Goal: Transaction & Acquisition: Purchase product/service

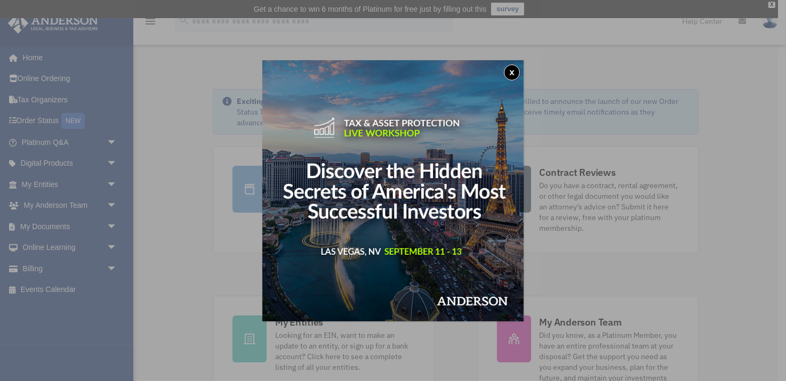
click at [516, 75] on button "x" at bounding box center [512, 73] width 16 height 16
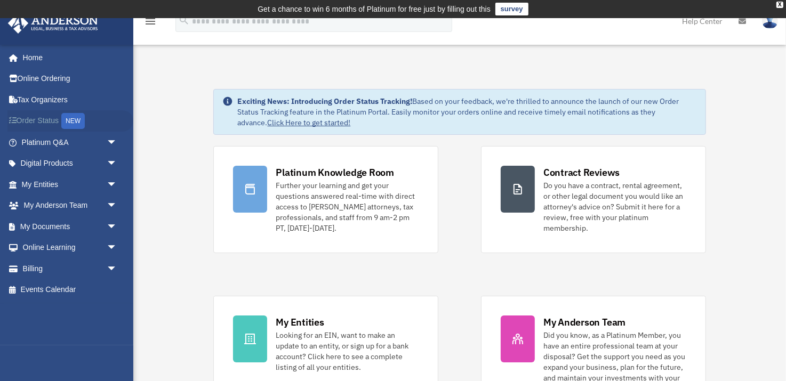
click at [50, 119] on link "Order Status NEW" at bounding box center [70, 121] width 126 height 22
click at [770, 19] on img at bounding box center [770, 20] width 16 height 15
click at [36, 59] on link "Home" at bounding box center [70, 57] width 126 height 21
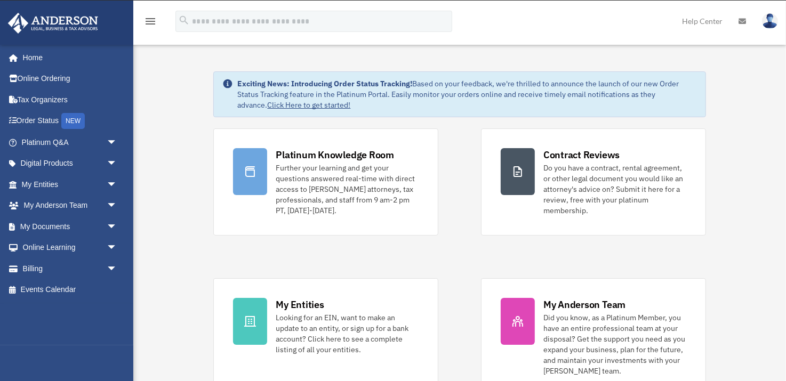
click at [772, 19] on img at bounding box center [770, 20] width 16 height 15
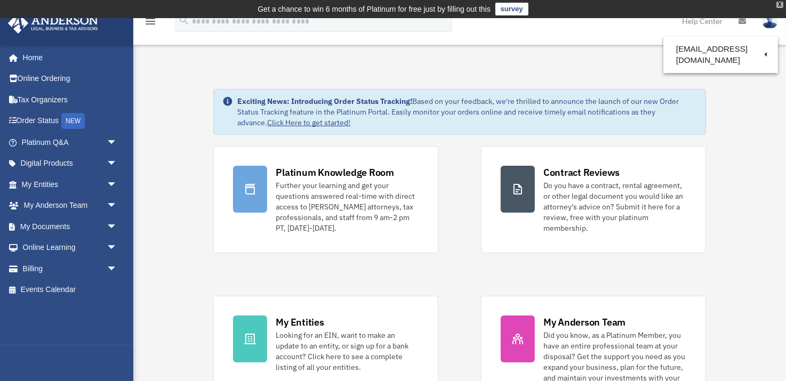
click at [780, 4] on div "X" at bounding box center [780, 5] width 7 height 6
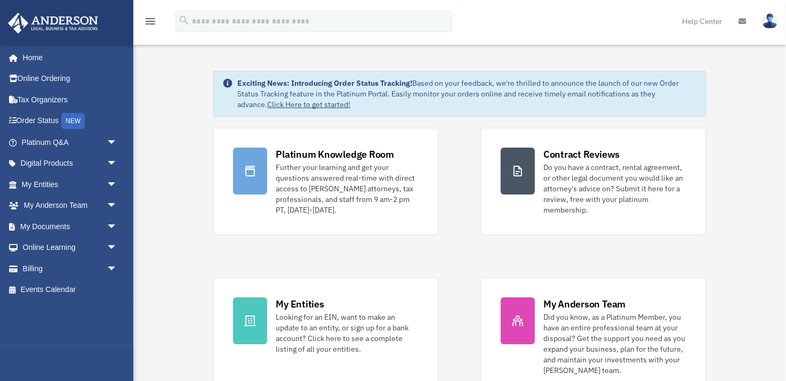
click at [770, 28] on img at bounding box center [770, 20] width 16 height 15
click at [37, 77] on link "Online Ordering" at bounding box center [70, 78] width 126 height 21
click at [32, 97] on link "Tax Organizers" at bounding box center [70, 99] width 126 height 21
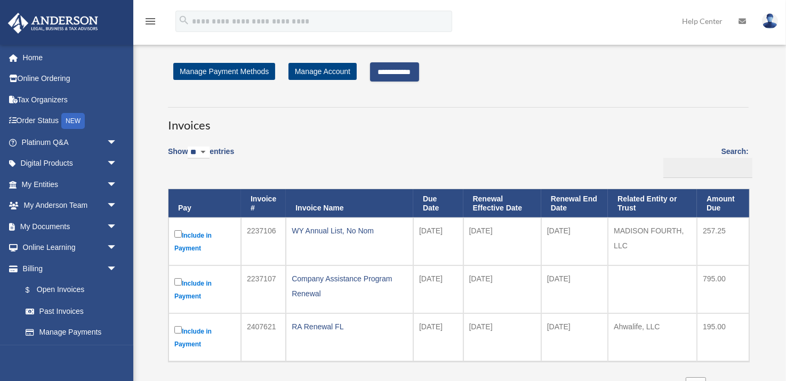
click at [419, 70] on input "**********" at bounding box center [394, 71] width 49 height 19
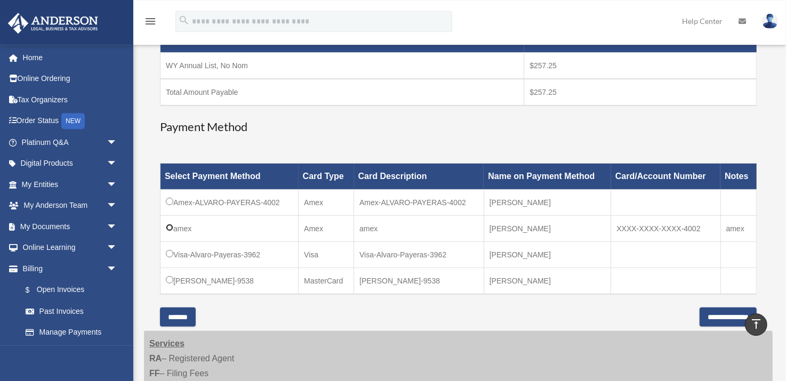
scroll to position [220, 0]
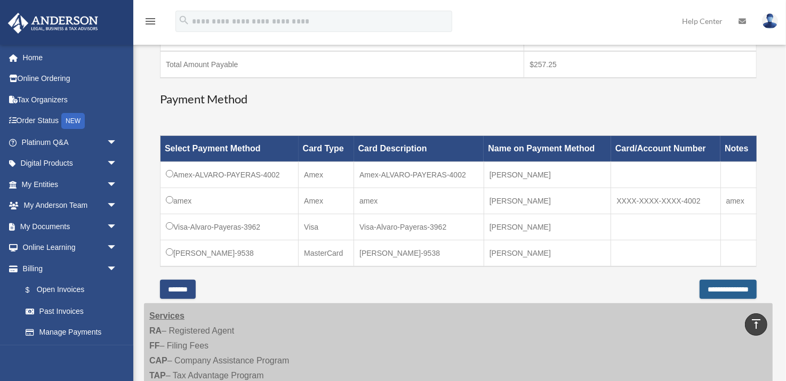
click at [734, 286] on input "**********" at bounding box center [728, 289] width 57 height 19
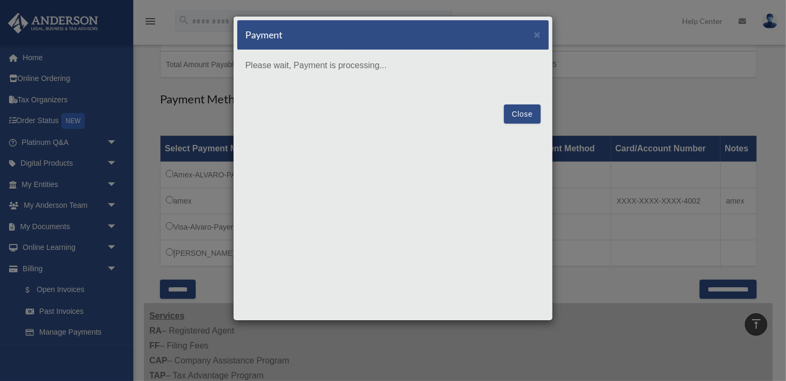
click at [524, 114] on button "Close" at bounding box center [522, 114] width 37 height 19
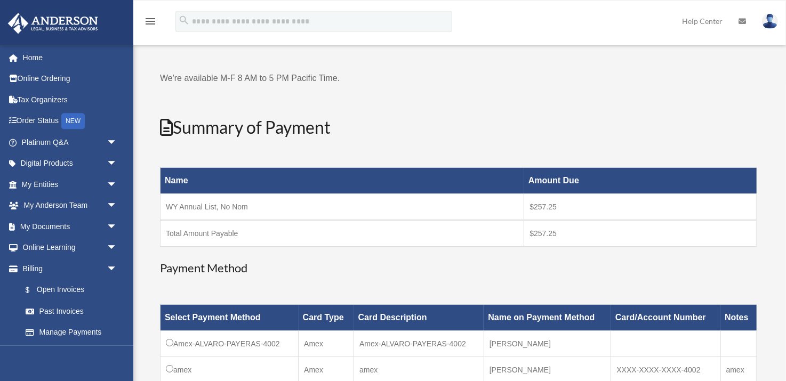
scroll to position [0, 0]
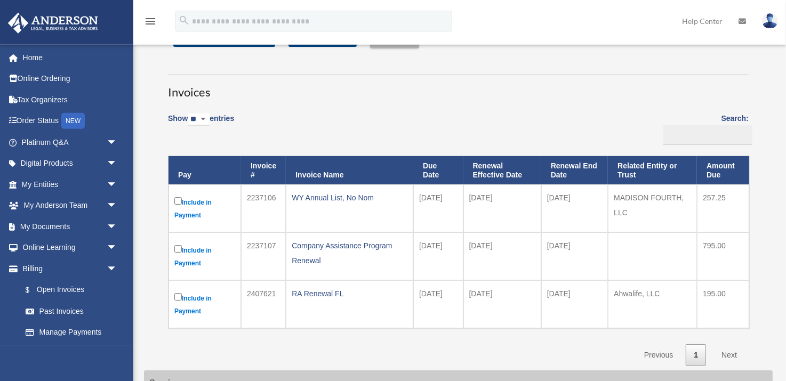
scroll to position [55, 0]
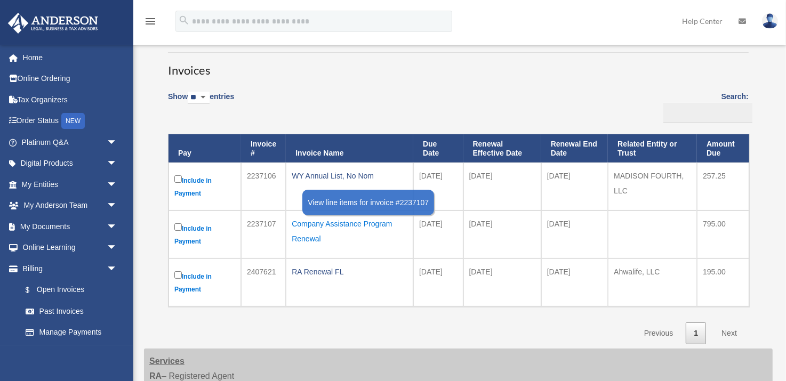
click at [319, 225] on div "Company Assistance Program Renewal" at bounding box center [350, 232] width 116 height 30
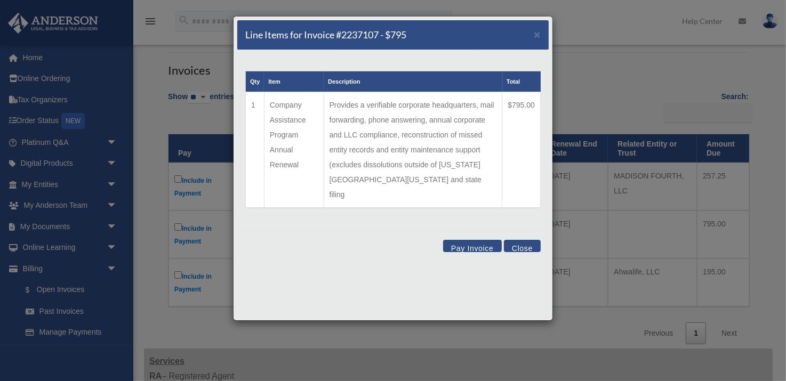
click at [529, 240] on button "Close" at bounding box center [522, 246] width 37 height 12
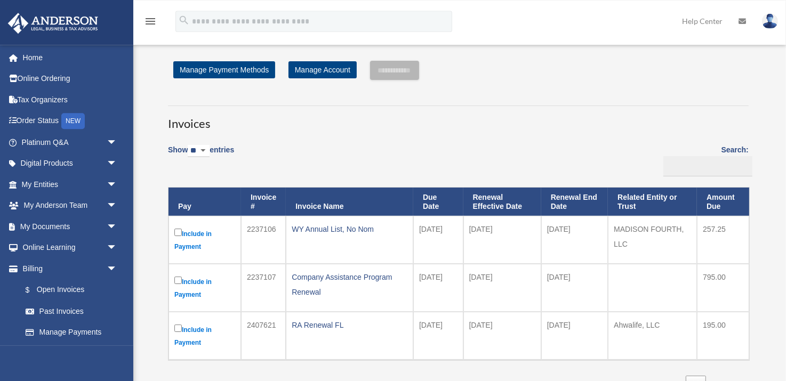
scroll to position [0, 0]
